Goal: Task Accomplishment & Management: Use online tool/utility

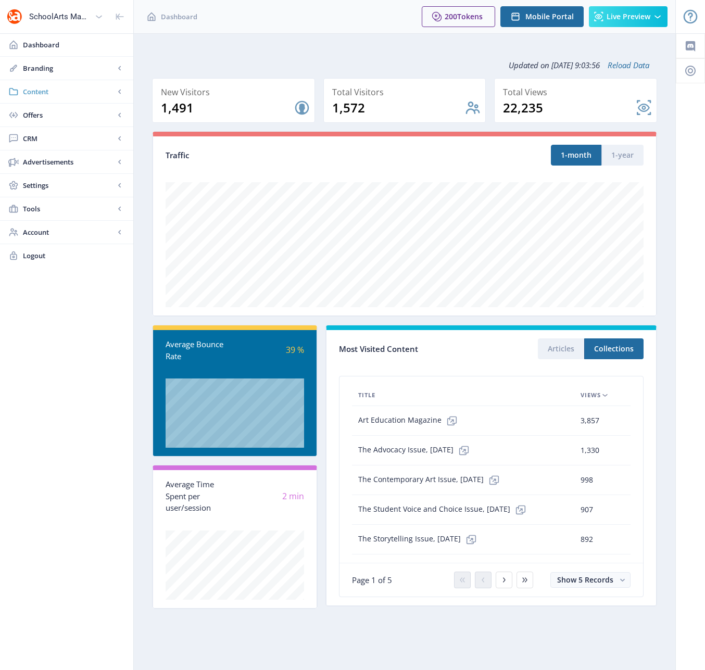
click at [36, 90] on span "Content" at bounding box center [69, 91] width 92 height 10
click at [56, 136] on span "Collections" at bounding box center [78, 138] width 90 height 10
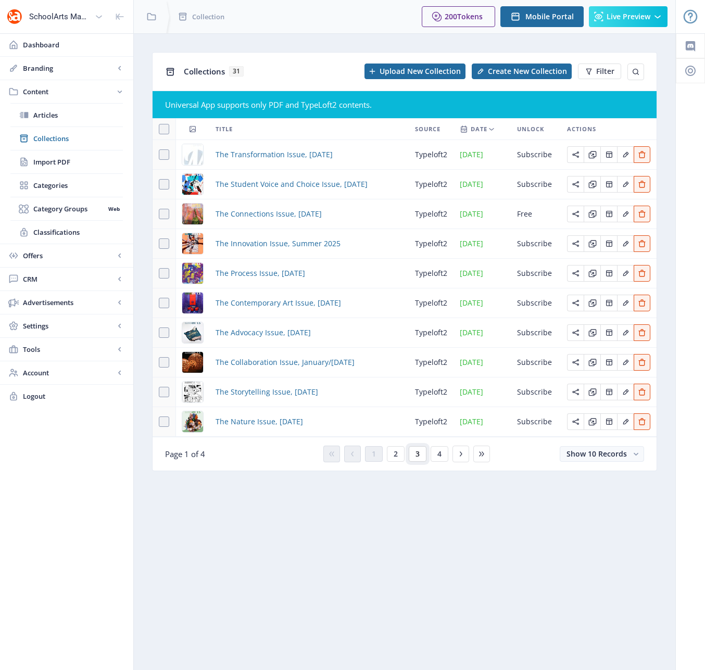
click at [419, 456] on span "3" at bounding box center [417, 454] width 4 height 8
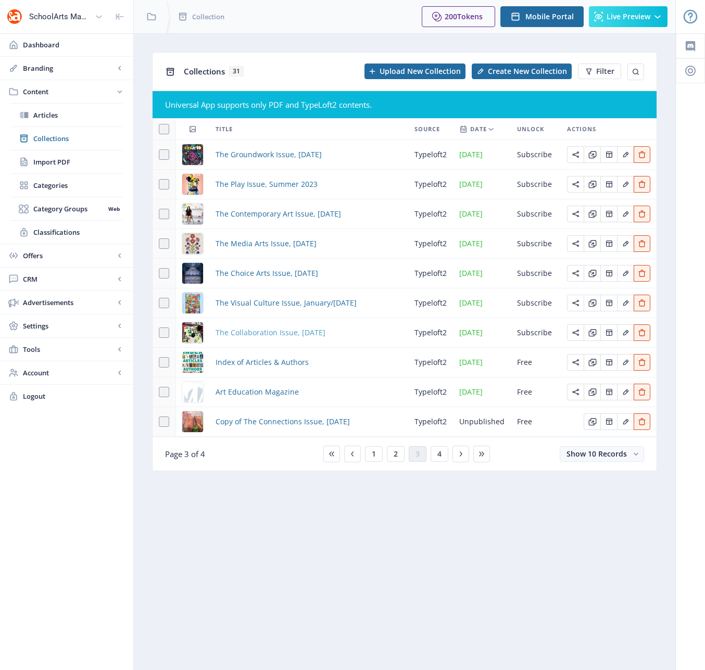
click at [273, 334] on span "The Collaboration Issue, [DATE]" at bounding box center [271, 332] width 110 height 12
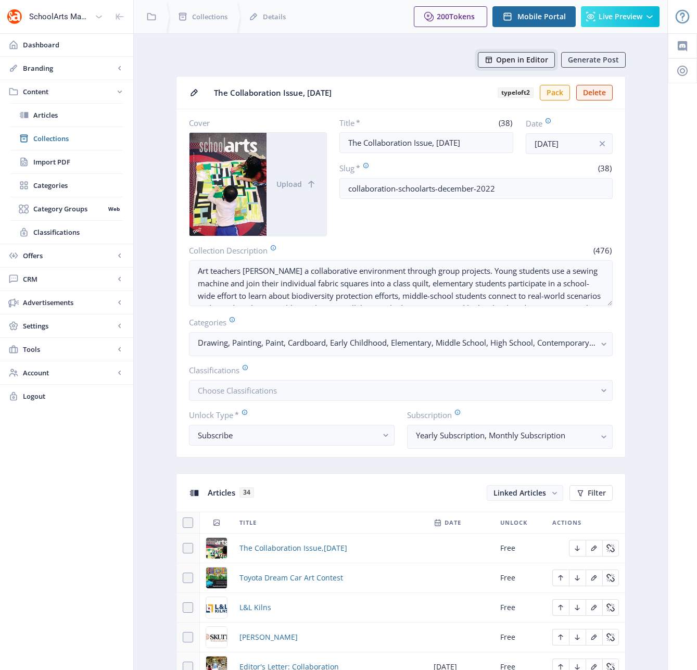
click at [511, 62] on span "Open in Editor" at bounding box center [522, 60] width 52 height 8
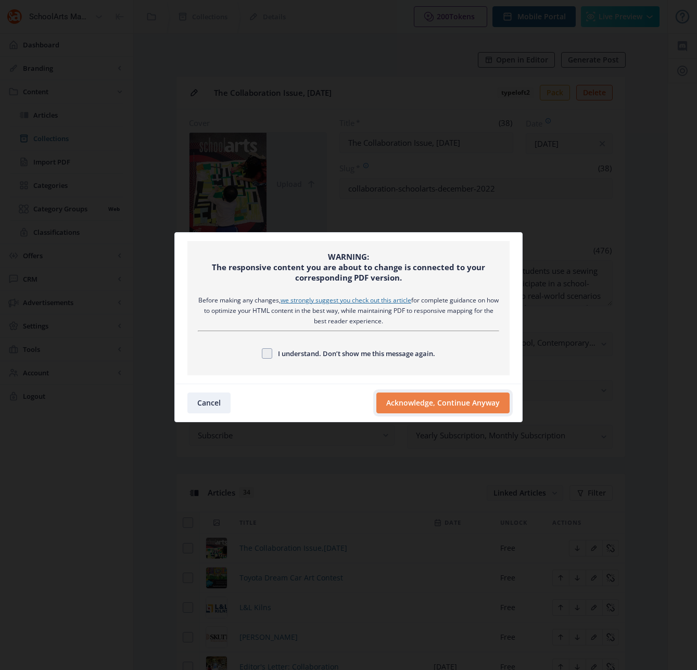
click at [401, 403] on button "Acknowledge, Continue Anyway" at bounding box center [442, 403] width 133 height 21
